Goal: Task Accomplishment & Management: Manage account settings

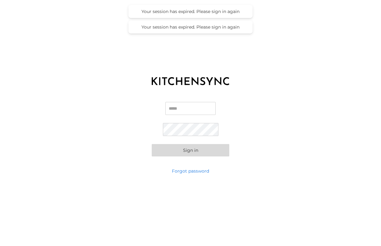
click at [190, 105] on input "Email" at bounding box center [190, 108] width 50 height 13
type input "**********"
click at [198, 152] on button "Sign in" at bounding box center [191, 150] width 78 height 12
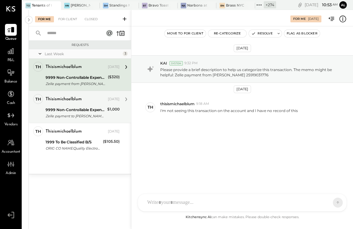
click at [90, 114] on div "Zelle payment to Ana JPM99bgscjt 6" at bounding box center [76, 116] width 60 height 6
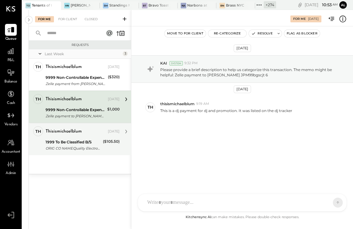
click at [69, 130] on div "thisismichaelblum" at bounding box center [64, 131] width 36 height 6
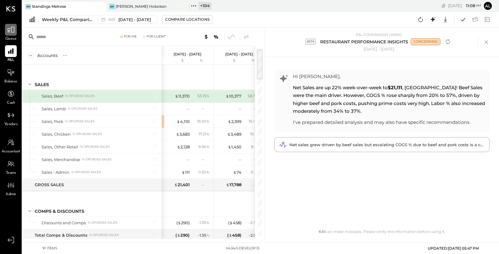
click at [11, 28] on icon at bounding box center [10, 30] width 7 height 6
